Goal: Find specific page/section: Find specific page/section

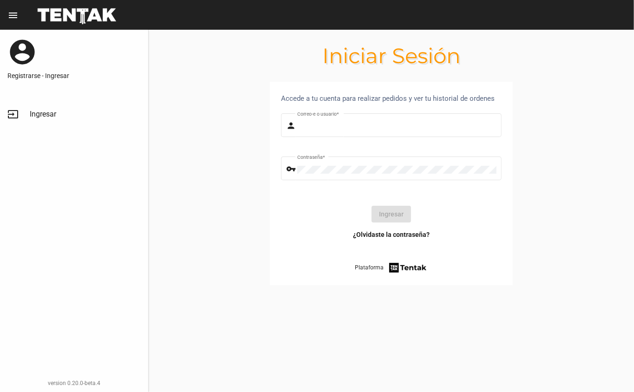
type input "DANKEHMB"
click at [395, 215] on button "Ingresar" at bounding box center [392, 214] width 40 height 17
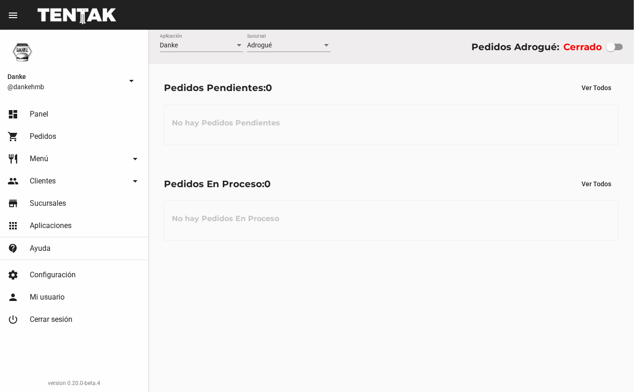
click at [36, 129] on link "shopping_cart Pedidos" at bounding box center [74, 136] width 148 height 22
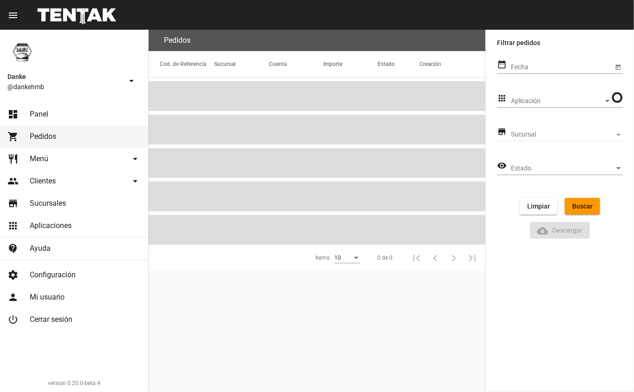
click at [30, 160] on span "Menú" at bounding box center [39, 158] width 19 height 9
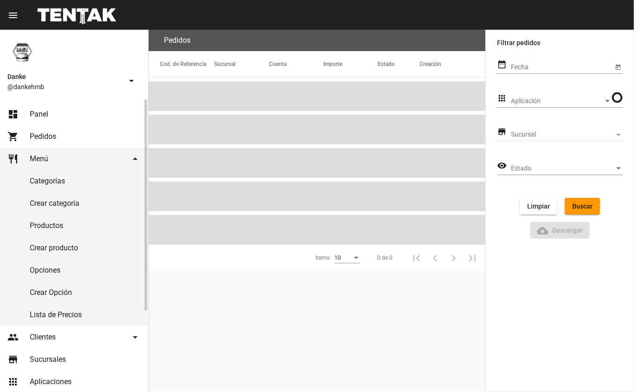
click at [34, 228] on link "Productos" at bounding box center [74, 226] width 148 height 22
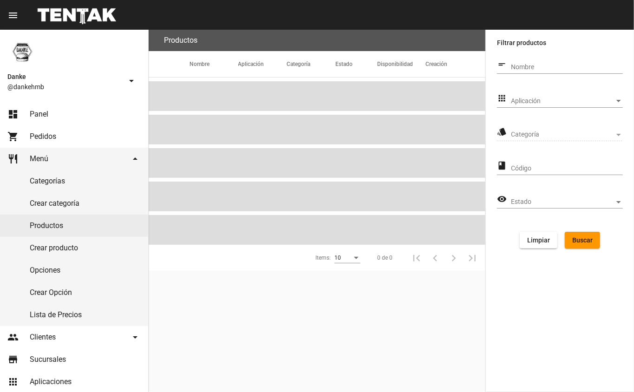
click at [523, 101] on span "Aplicación" at bounding box center [563, 101] width 104 height 7
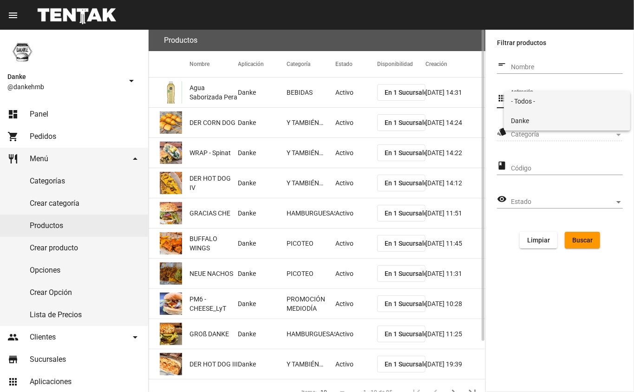
click at [524, 119] on span "Danke" at bounding box center [568, 121] width 112 height 20
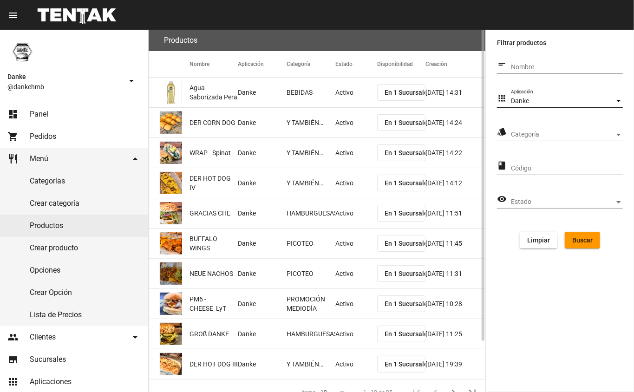
click at [520, 134] on span "Categoría" at bounding box center [563, 134] width 104 height 7
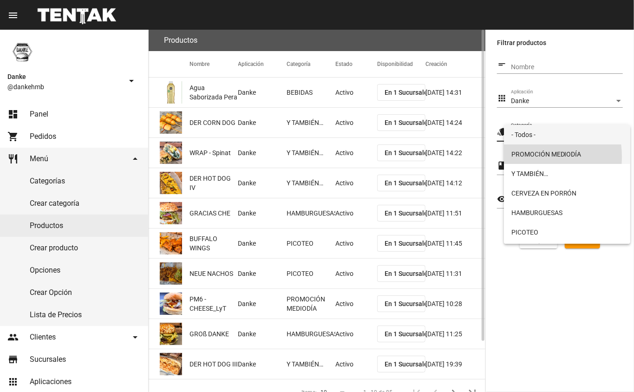
click at [523, 157] on span "PROMOCIÓN MEDIODÍA" at bounding box center [568, 155] width 112 height 20
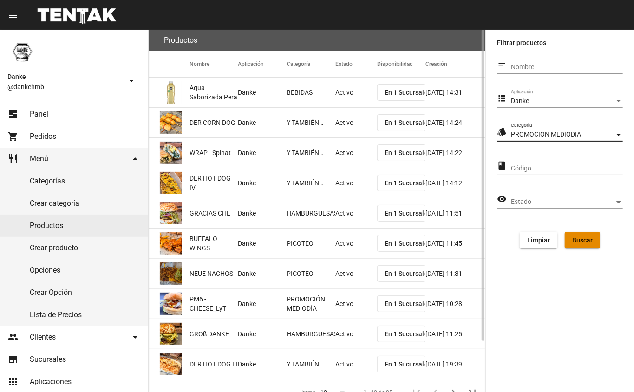
click at [581, 240] on span "Buscar" at bounding box center [583, 240] width 20 height 7
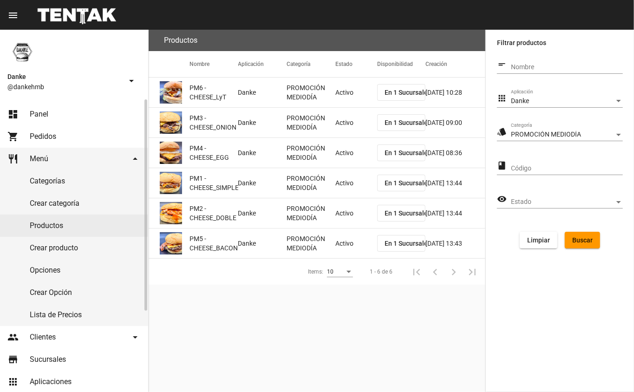
click at [40, 112] on span "Panel" at bounding box center [39, 114] width 19 height 9
